Goal: Transaction & Acquisition: Purchase product/service

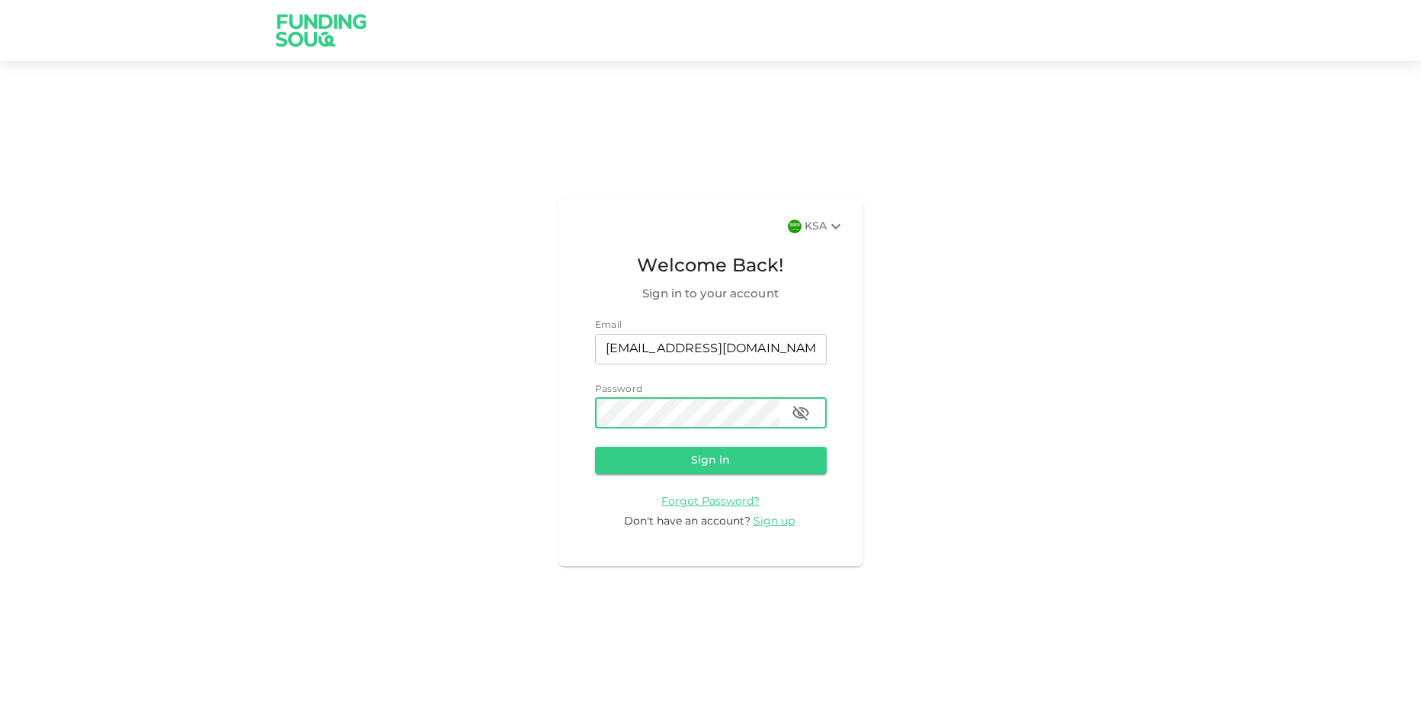
click at [815, 404] on div "password" at bounding box center [711, 413] width 232 height 30
click at [806, 412] on icon "button" at bounding box center [801, 413] width 18 height 18
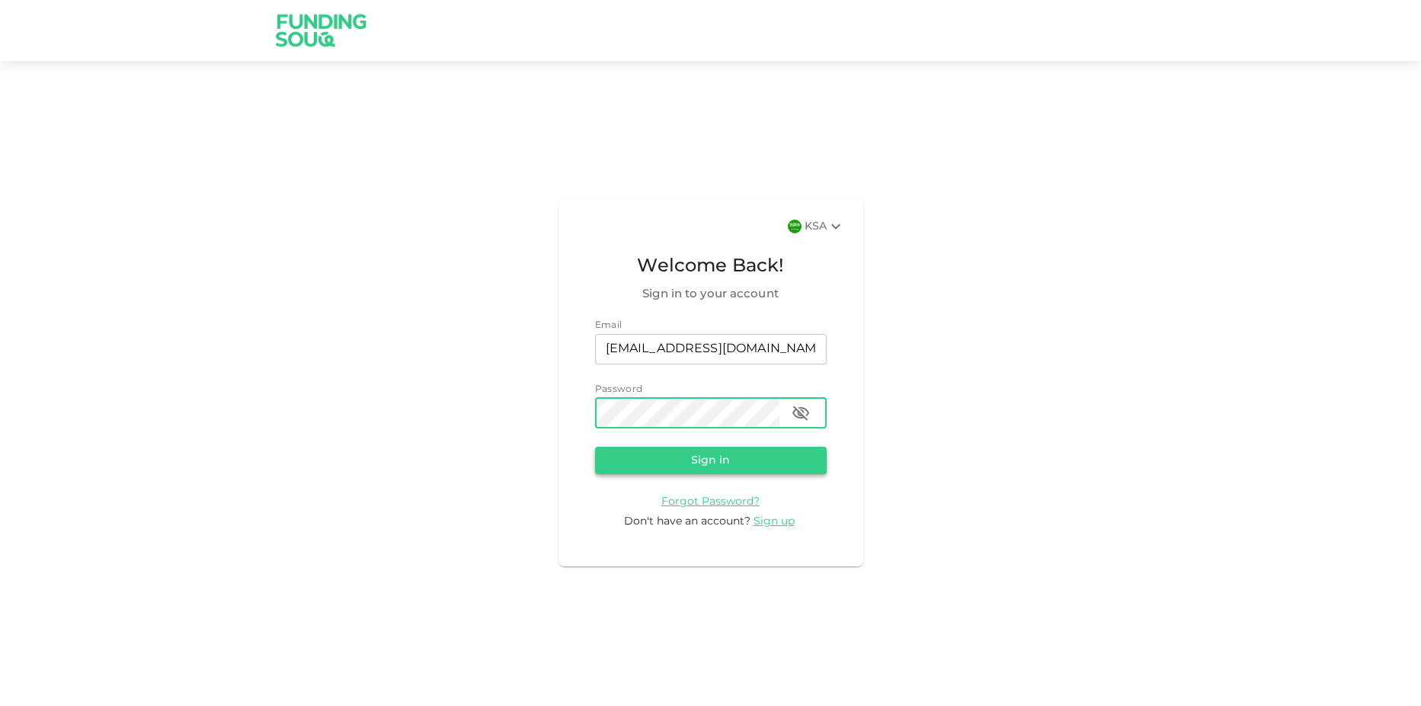
click at [770, 453] on button "Sign in" at bounding box center [711, 460] width 232 height 27
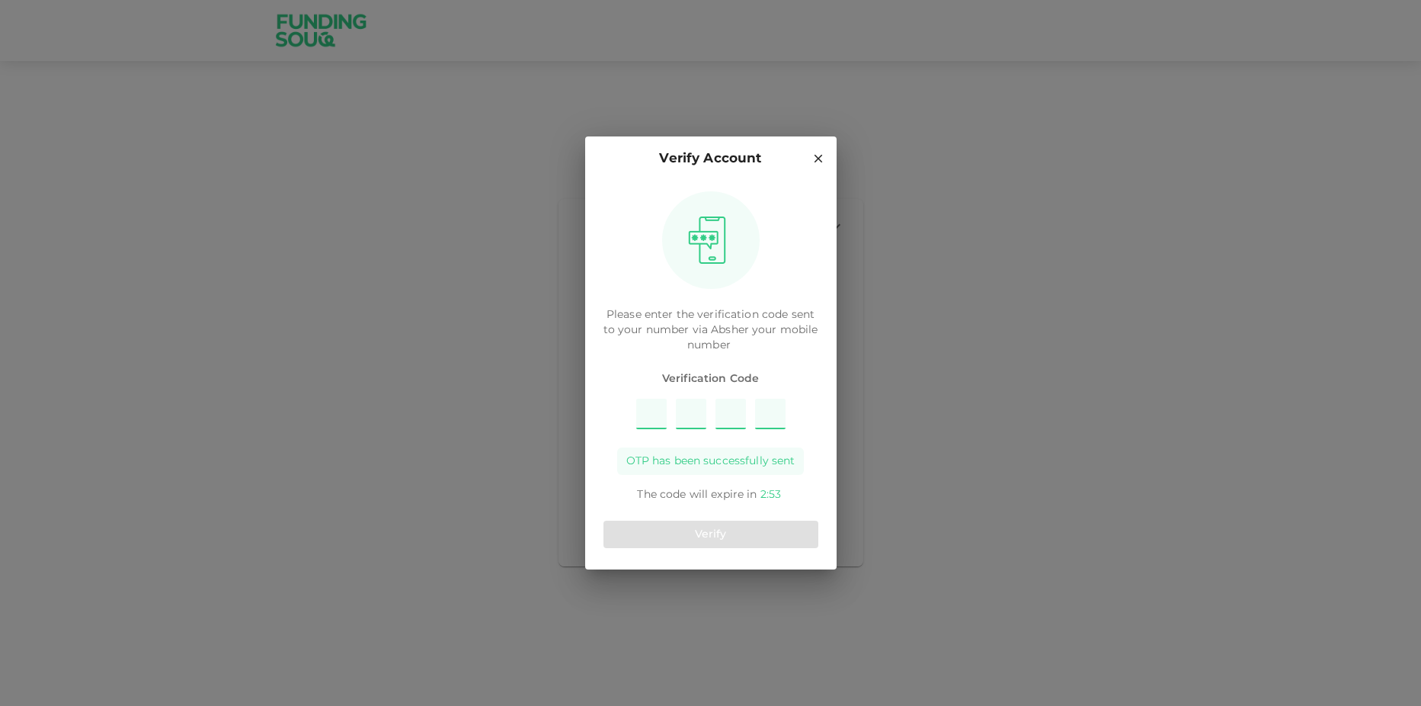
type input "2"
type input "7"
type input "8"
type input "1"
click at [738, 552] on div "Verify" at bounding box center [711, 534] width 215 height 40
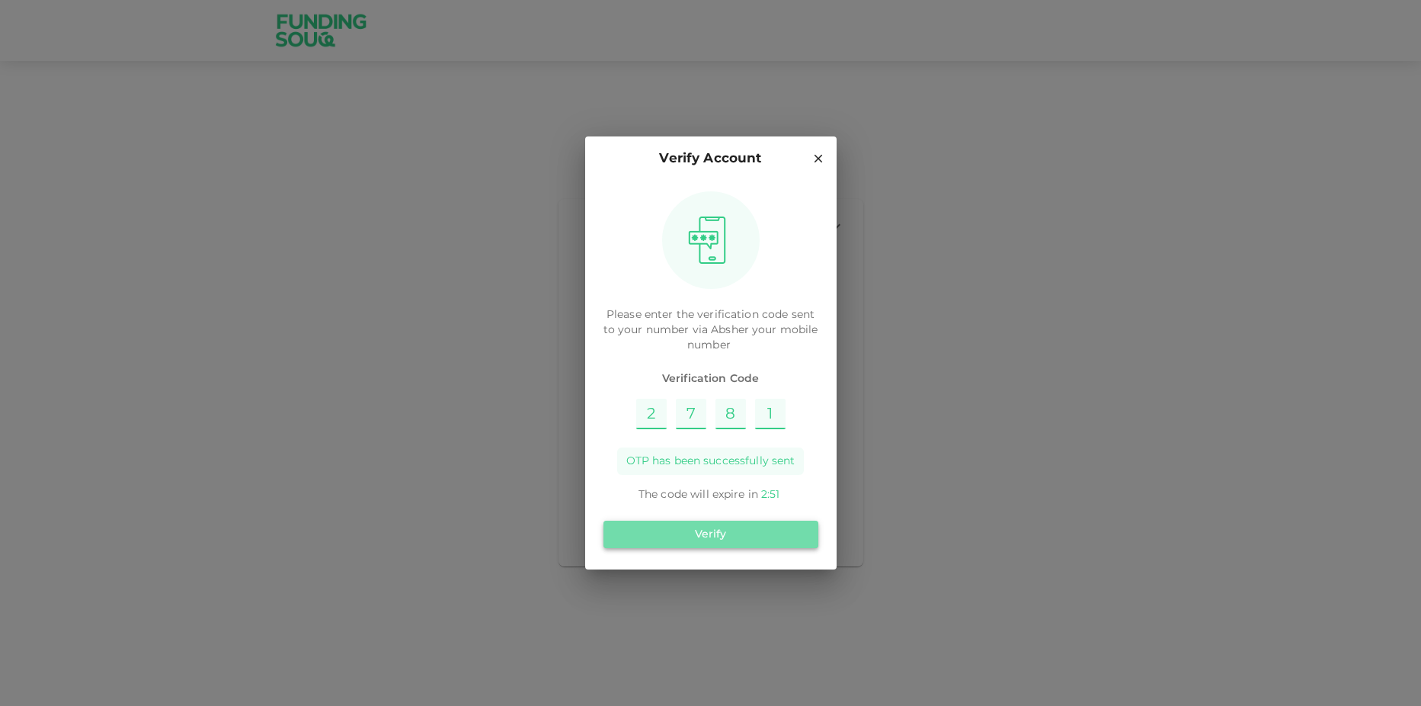
click at [752, 539] on button "Verify" at bounding box center [711, 533] width 215 height 27
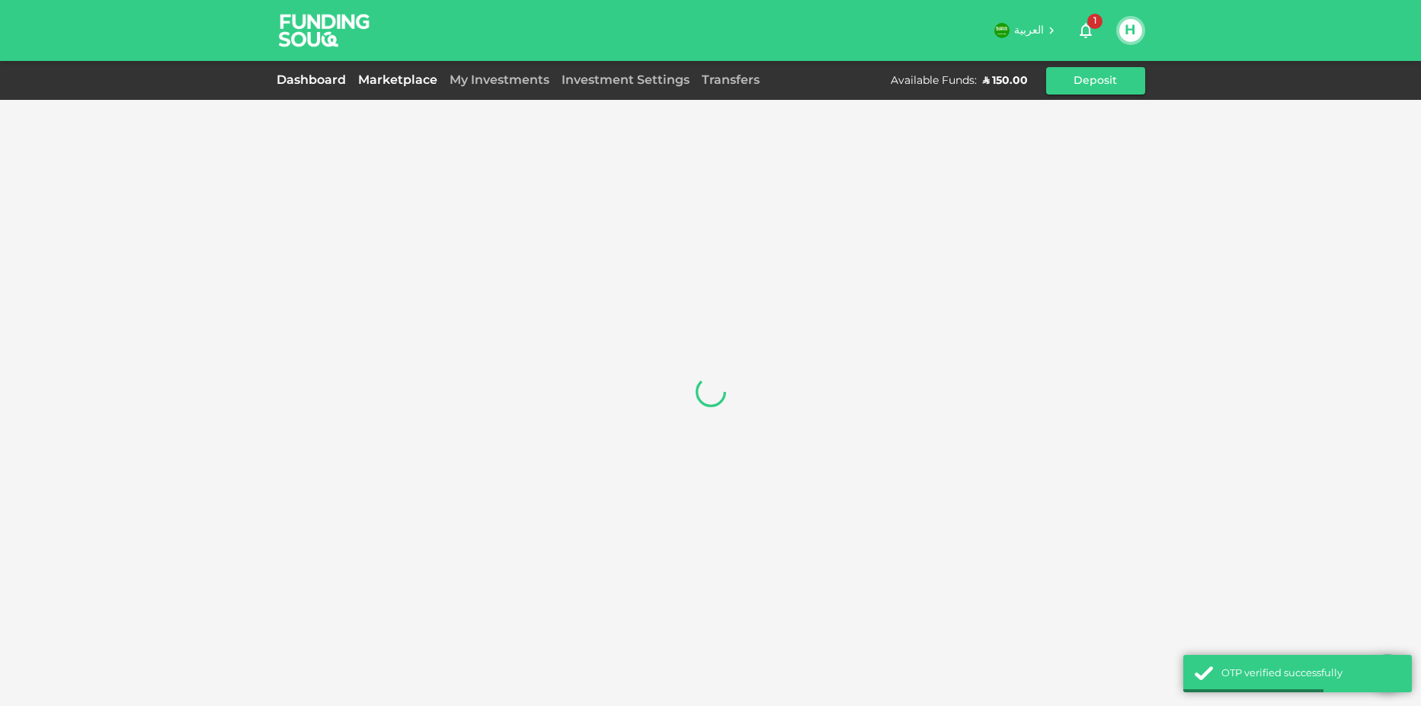
click at [376, 78] on link "Marketplace" at bounding box center [397, 80] width 91 height 11
